Goal: Check status

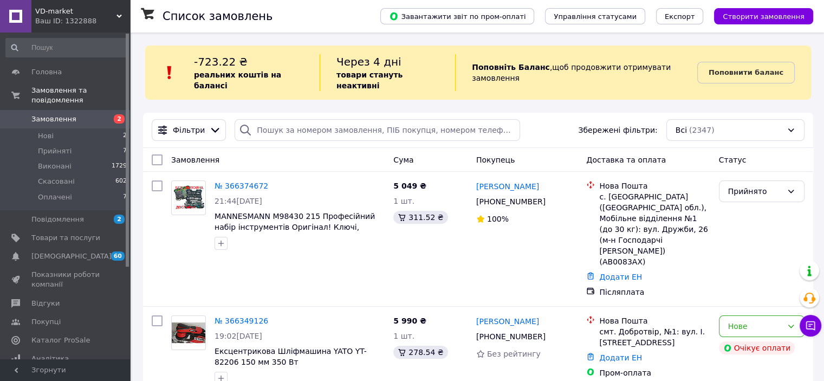
click at [229, 71] on b "реальних коштів на балансі" at bounding box center [237, 80] width 87 height 20
click at [623, 67] on div "Поповніть Баланс ,  щоб продовжити отримувати замовлення" at bounding box center [576, 72] width 242 height 37
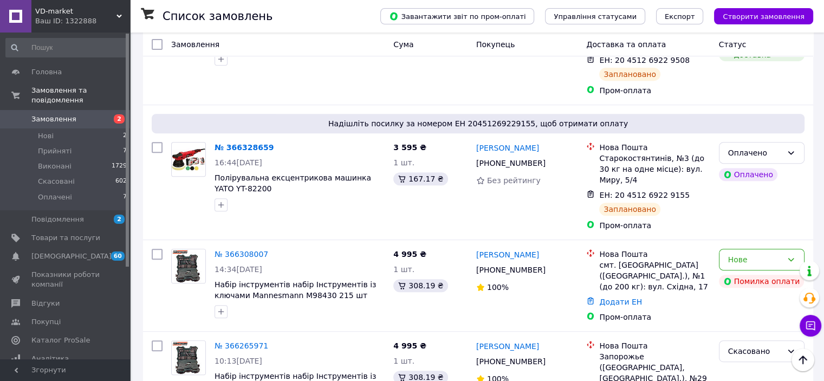
scroll to position [434, 0]
